Goal: Information Seeking & Learning: Learn about a topic

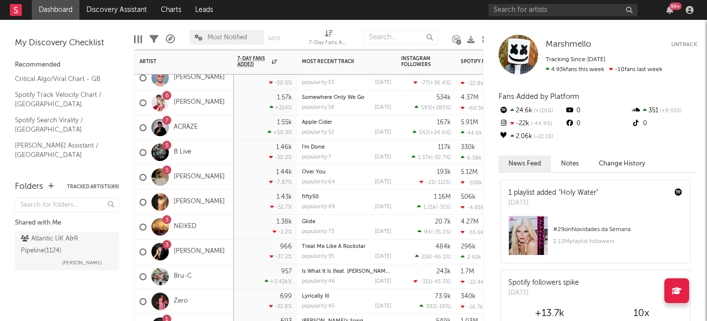
click at [204, 172] on div "5 [PERSON_NAME]" at bounding box center [181, 177] width 85 height 29
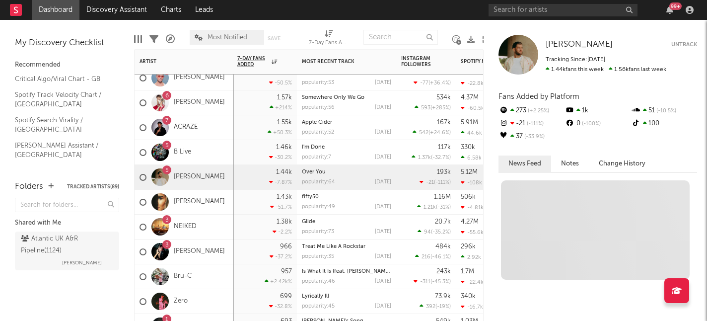
click at [204, 172] on div "5 [PERSON_NAME]" at bounding box center [181, 177] width 85 height 29
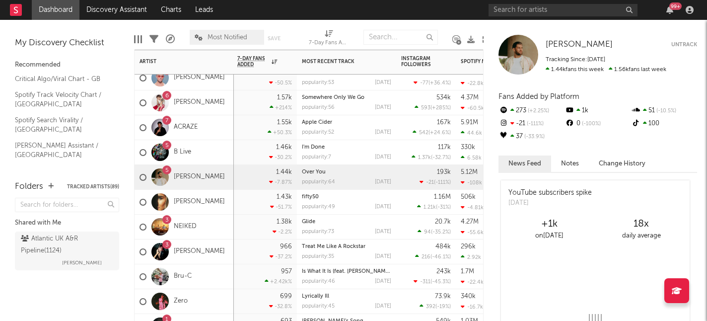
click at [204, 172] on div "5 [PERSON_NAME]" at bounding box center [181, 177] width 85 height 29
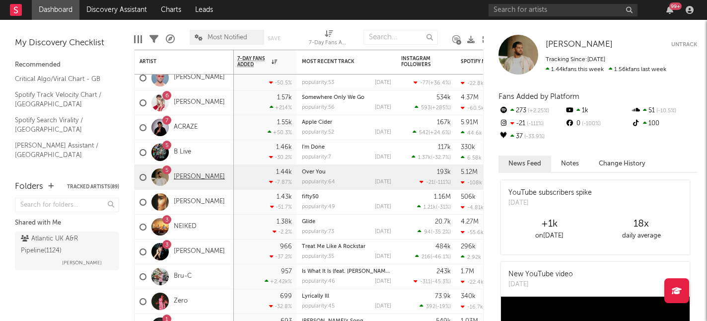
click at [204, 179] on link "[PERSON_NAME]" at bounding box center [199, 177] width 51 height 8
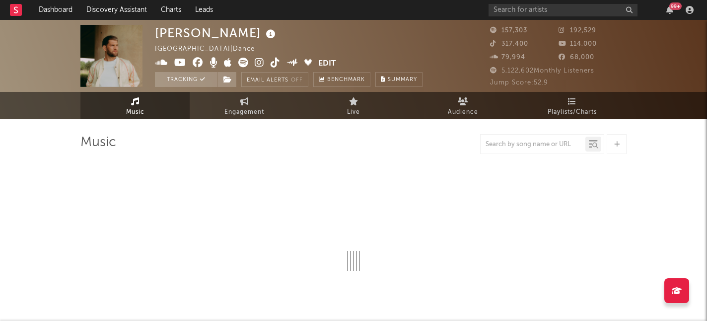
select select "6m"
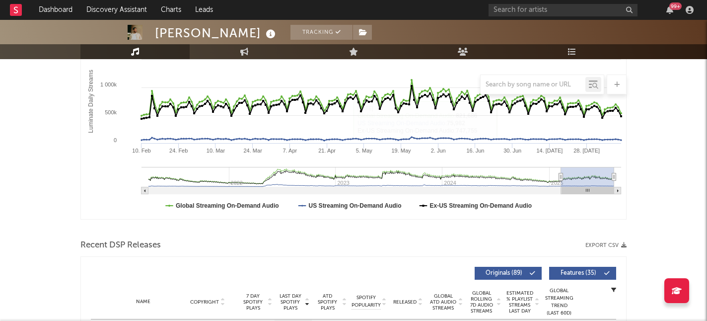
scroll to position [182, 0]
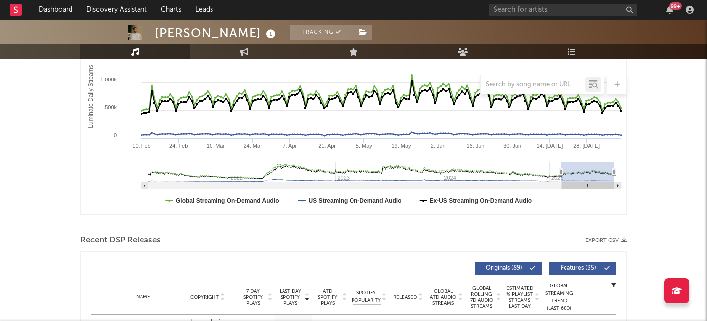
click at [674, 8] on div "99 +" at bounding box center [675, 5] width 12 height 7
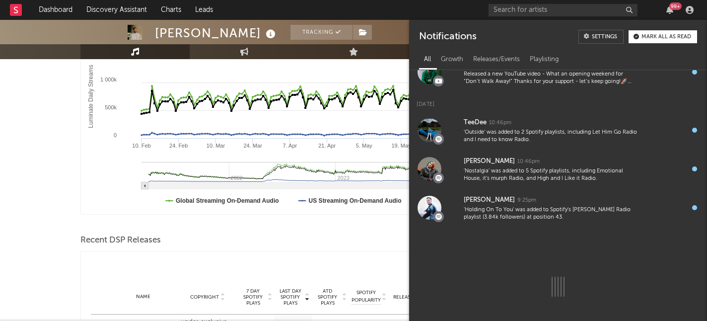
scroll to position [0, 0]
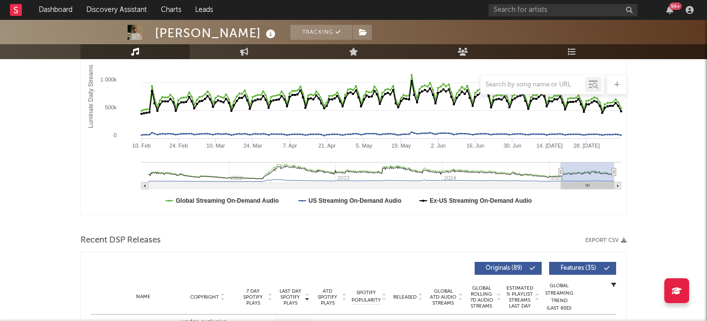
click at [671, 7] on div "99 +" at bounding box center [675, 5] width 12 height 7
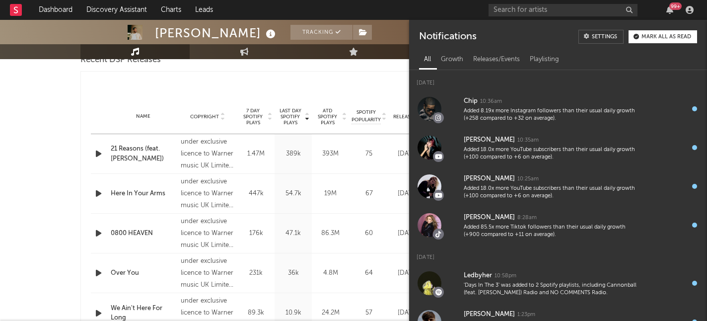
scroll to position [531, 0]
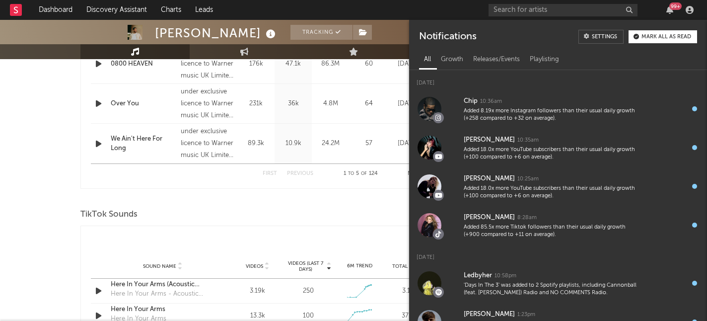
click at [91, 110] on div "Name Over You Copyright under exclusive licence to Warner music UK Limited, © 2…" at bounding box center [353, 103] width 525 height 39
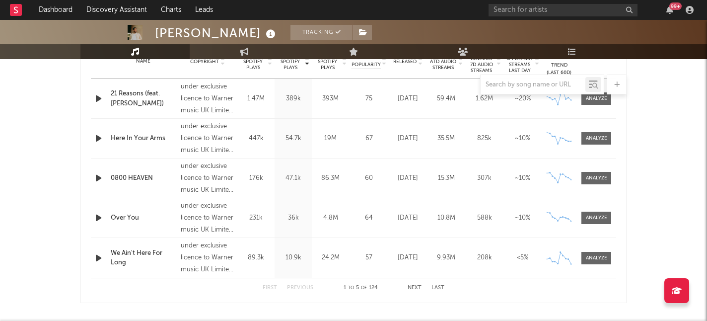
scroll to position [410, 0]
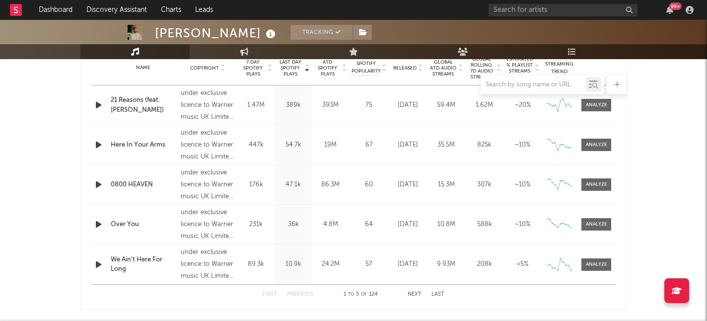
click at [145, 222] on div "Over You" at bounding box center [143, 224] width 65 height 10
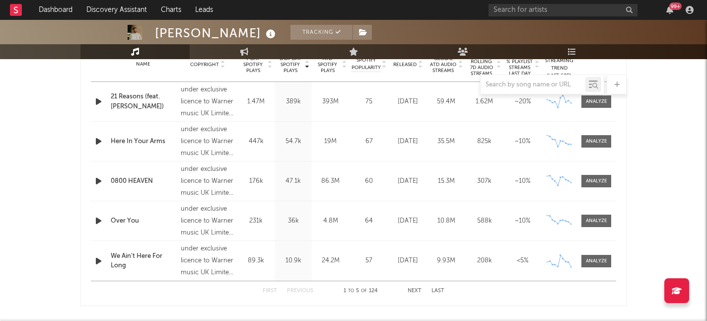
scroll to position [414, 0]
click at [666, 11] on icon "button" at bounding box center [669, 10] width 7 height 8
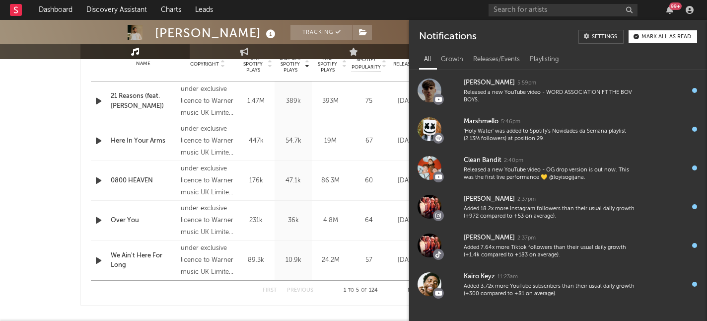
scroll to position [1184, 0]
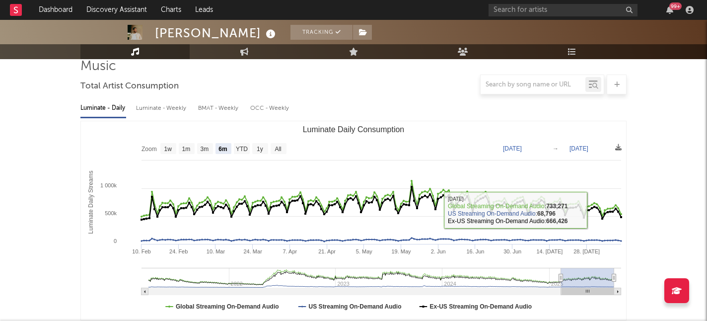
scroll to position [0, 0]
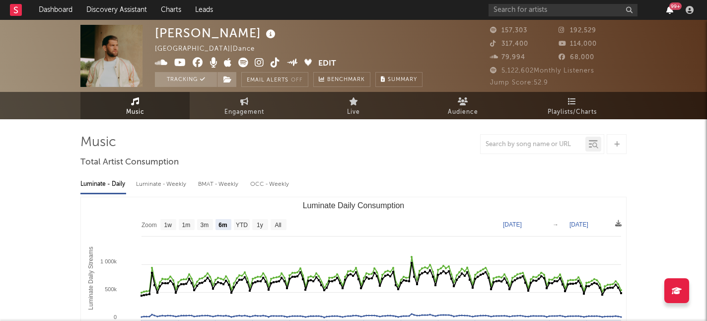
click at [667, 10] on icon "button" at bounding box center [669, 10] width 7 height 8
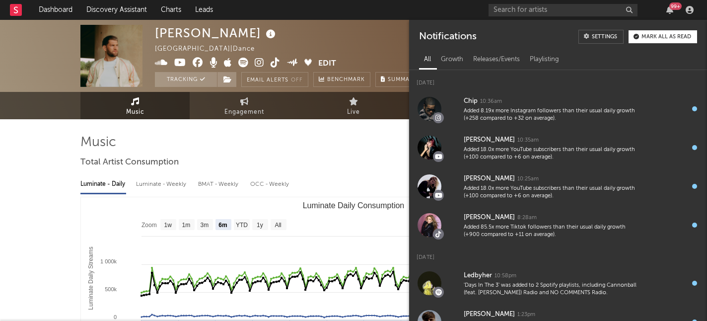
click at [671, 8] on div "99 +" at bounding box center [675, 5] width 12 height 7
